Goal: Navigation & Orientation: Understand site structure

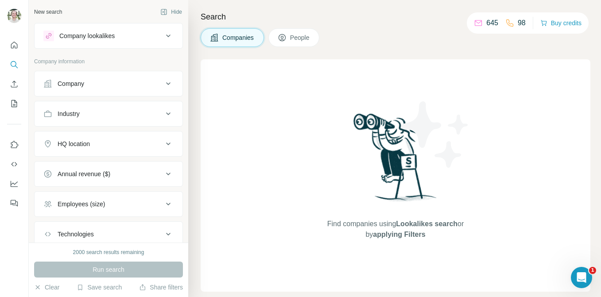
click at [303, 40] on span "People" at bounding box center [300, 37] width 20 height 9
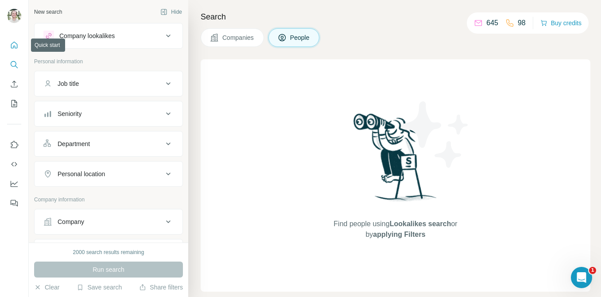
click at [12, 43] on icon "Quick start" at bounding box center [14, 45] width 9 height 9
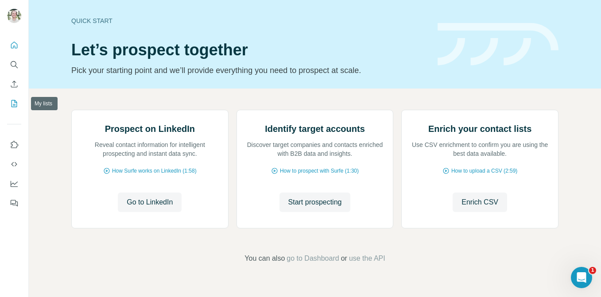
click at [16, 105] on icon "My lists" at bounding box center [14, 103] width 9 height 9
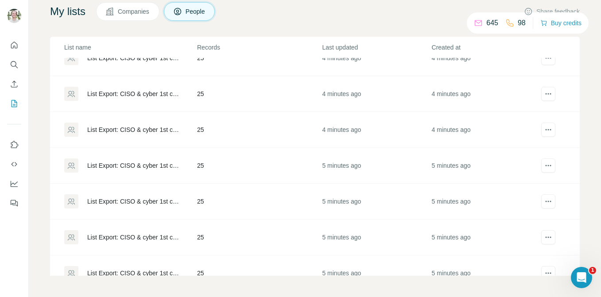
scroll to position [373, 0]
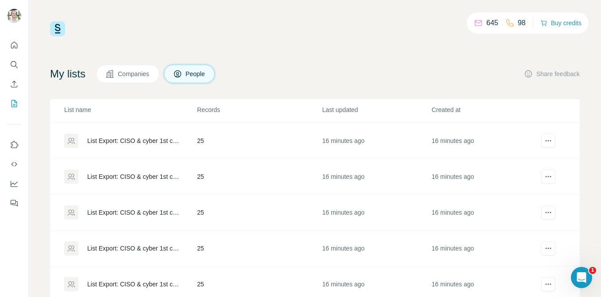
scroll to position [141, 0]
